Goal: Task Accomplishment & Management: Use online tool/utility

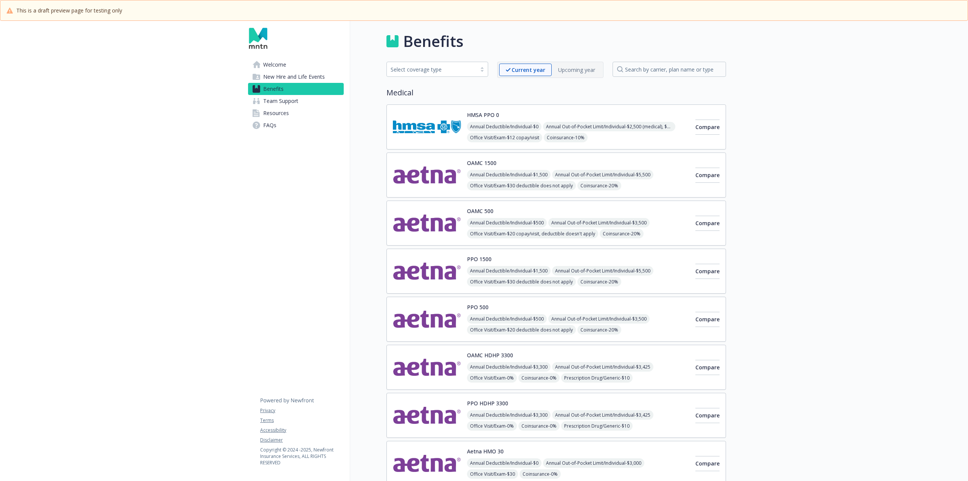
scroll to position [1150, 0]
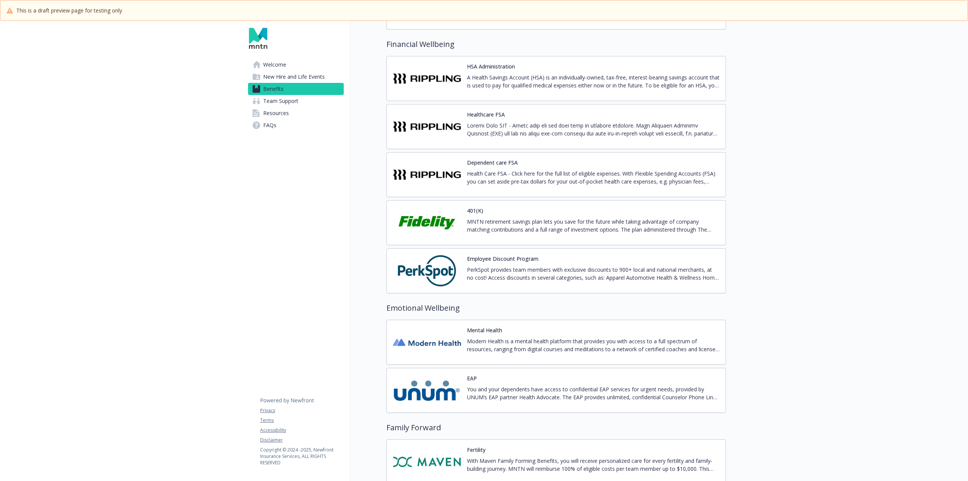
drag, startPoint x: 221, startPoint y: 361, endPoint x: 272, endPoint y: 391, distance: 59.6
